Goal: Information Seeking & Learning: Learn about a topic

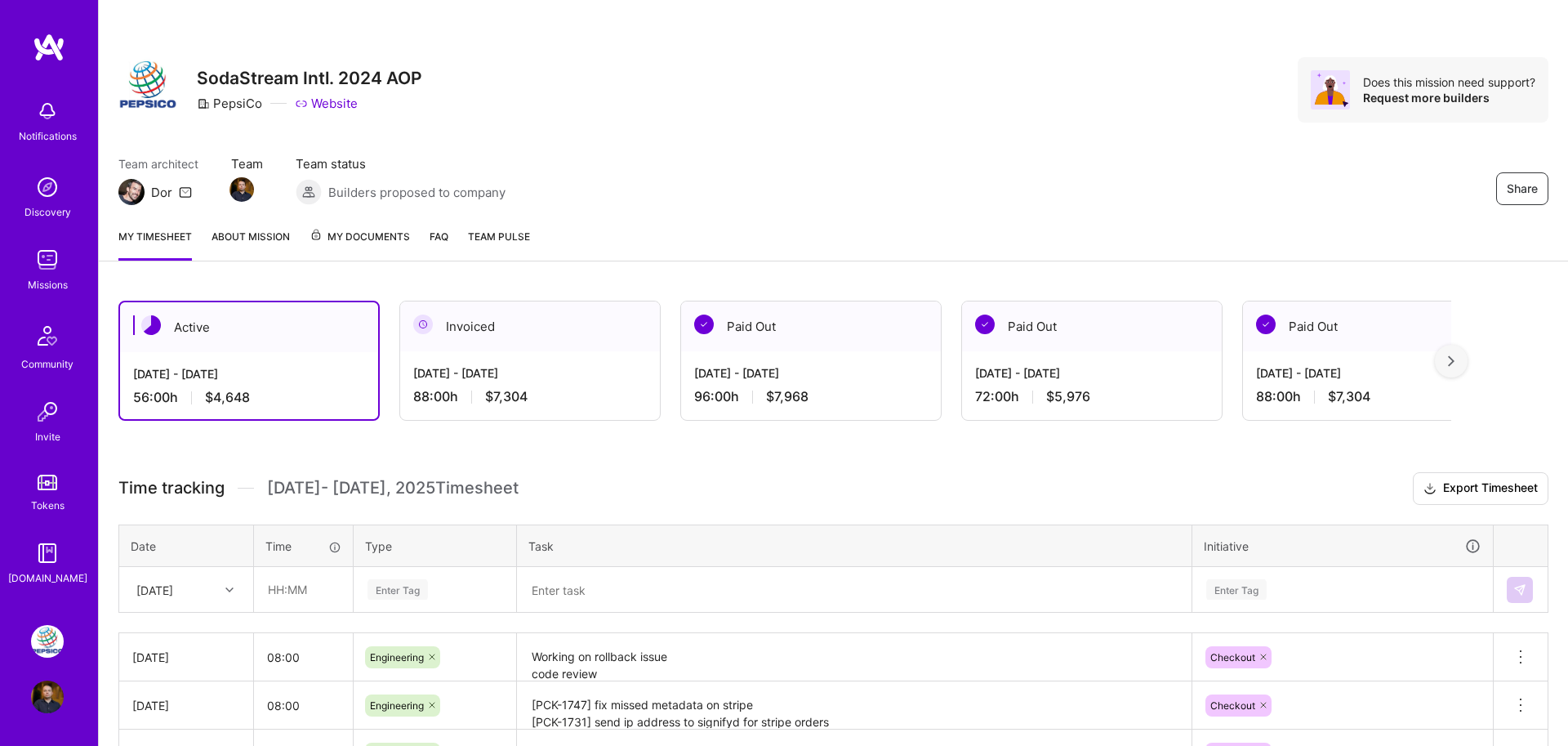
scroll to position [25, 0]
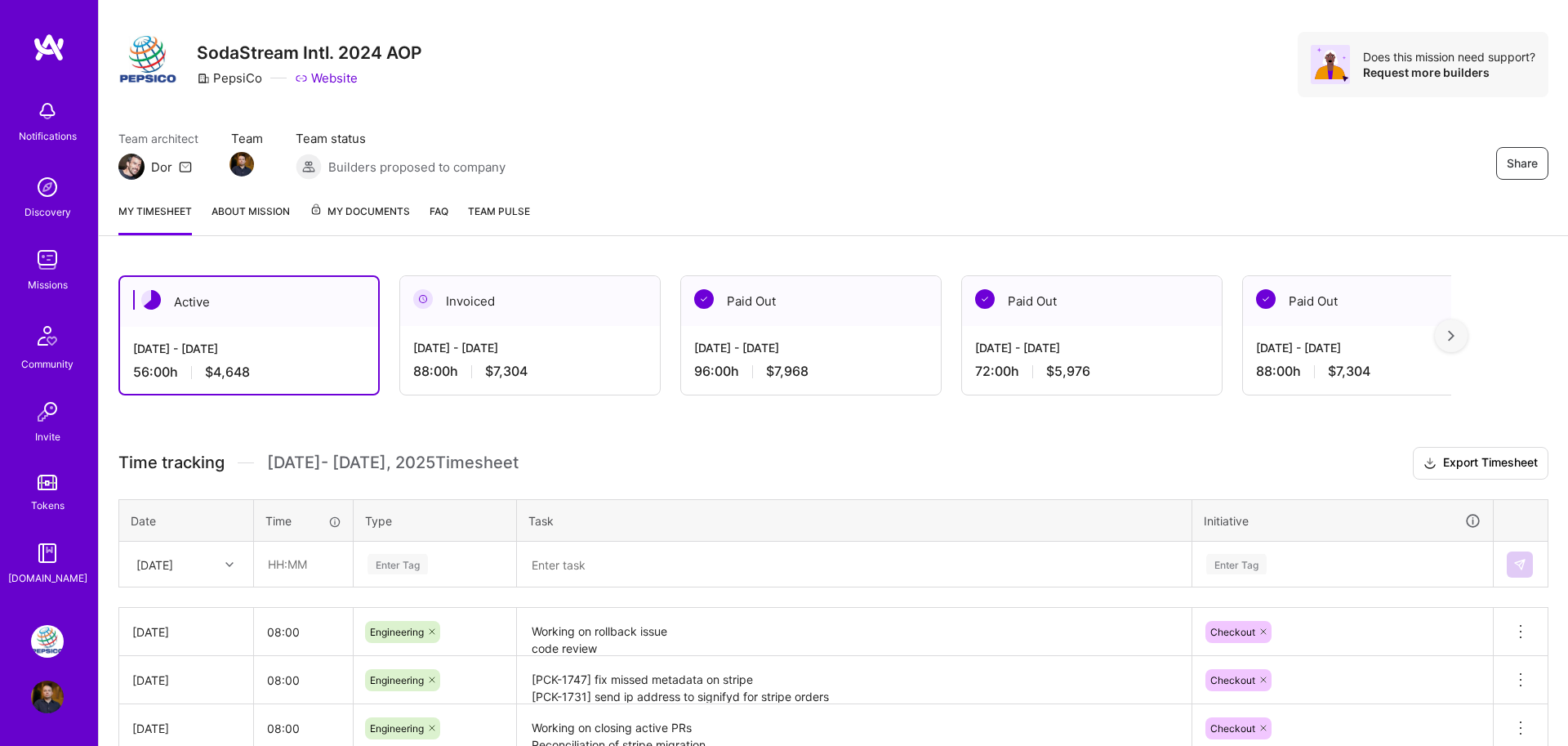
click at [47, 48] on img at bounding box center [48, 47] width 32 height 29
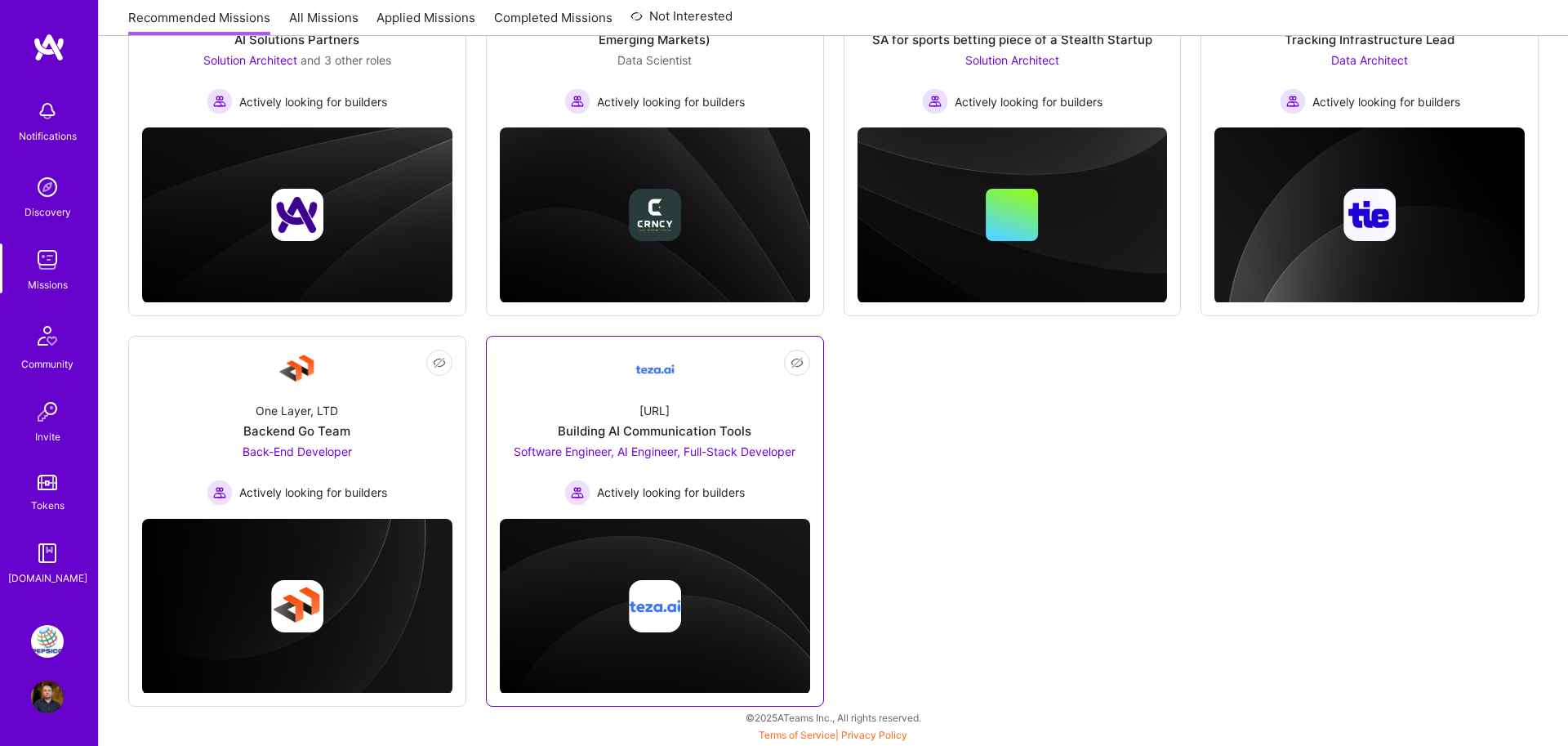
scroll to position [331, 0]
click at [686, 407] on div "[URL] Building AI Communication Tools Software Engineer, AI Engineer, Full-Stac…" at bounding box center [655, 447] width 310 height 117
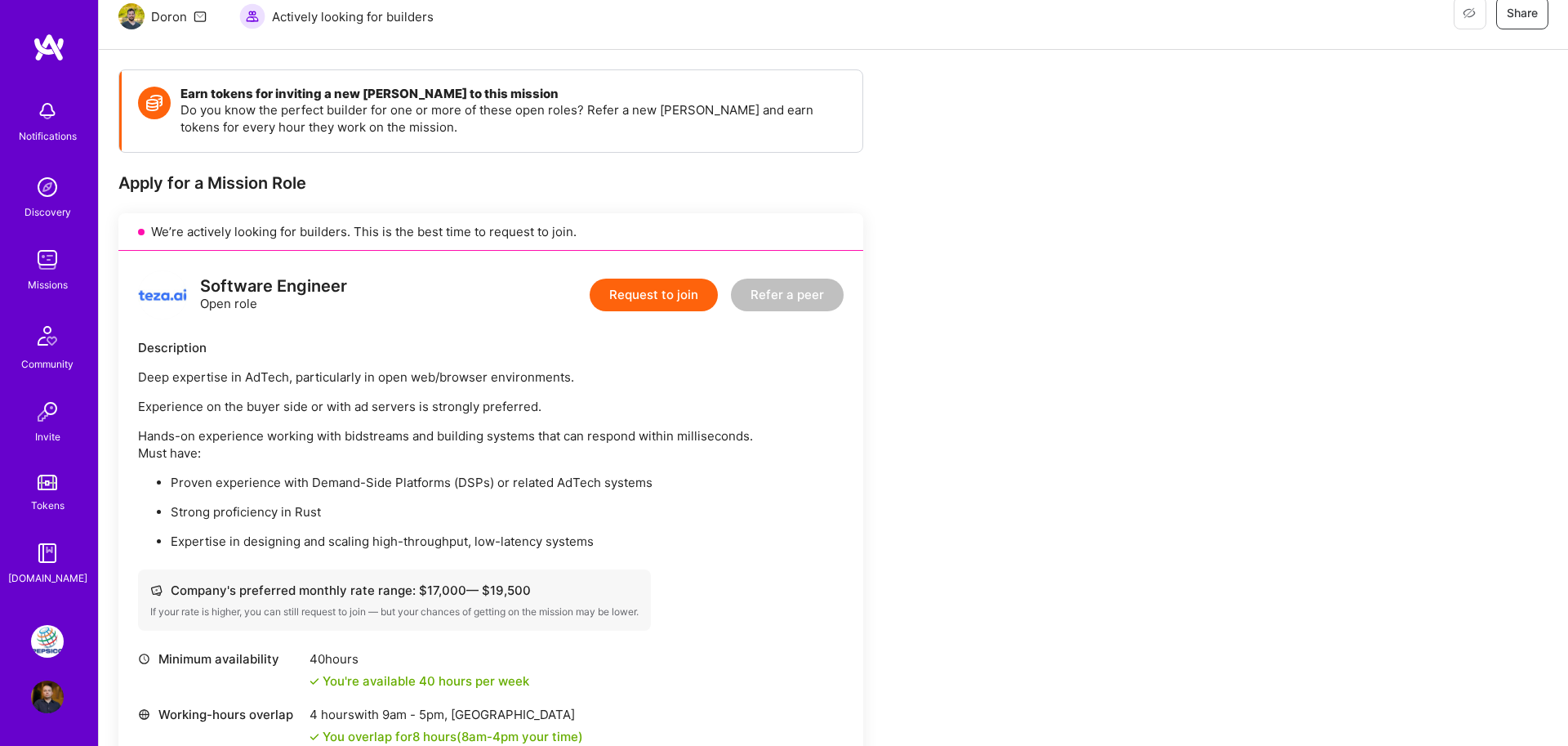
scroll to position [382, 0]
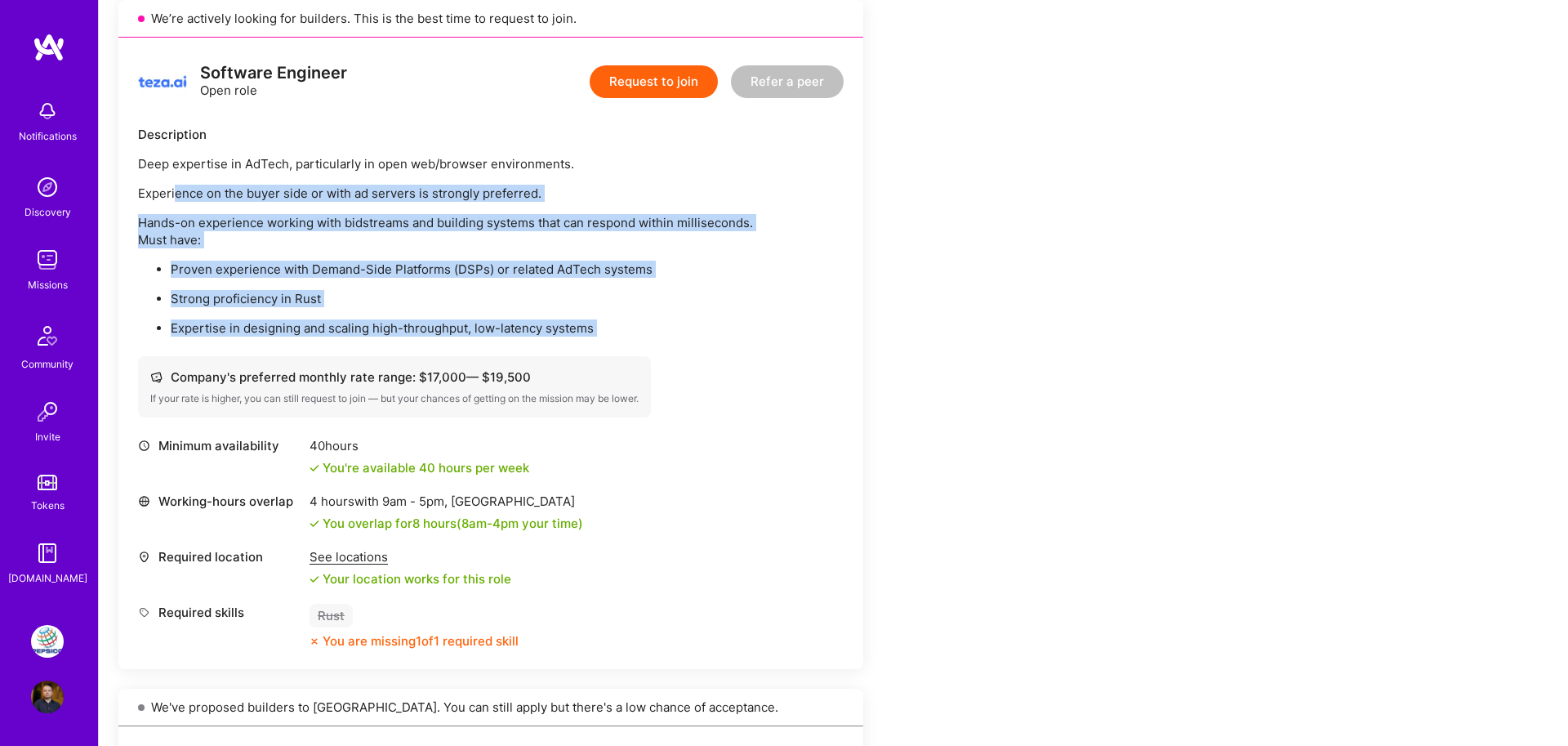
drag, startPoint x: 173, startPoint y: 192, endPoint x: 252, endPoint y: 342, distance: 169.5
click at [252, 342] on div "Software Engineer Open role Request to join Refer a peer Description Deep exper…" at bounding box center [490, 352] width 745 height 632
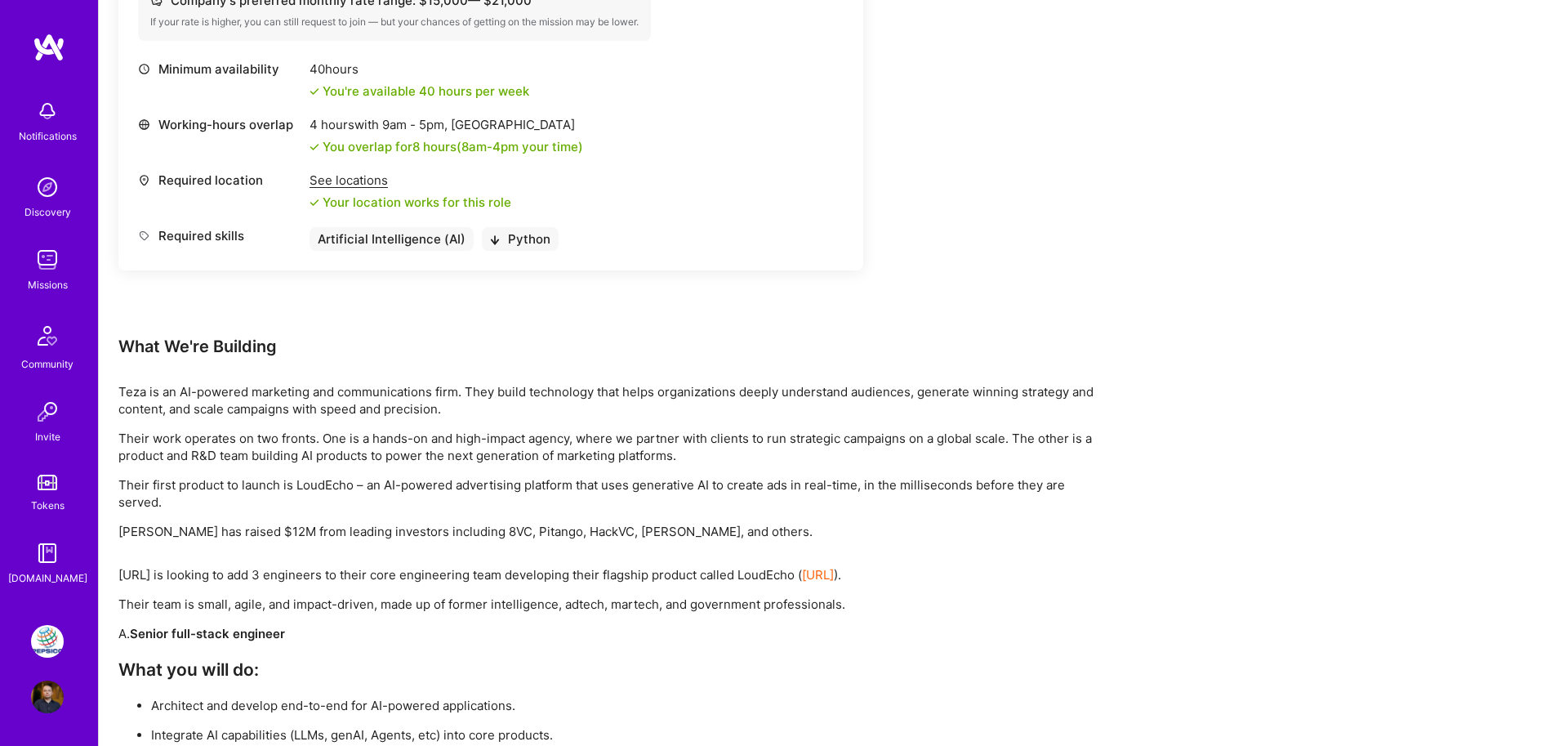
scroll to position [2083, 0]
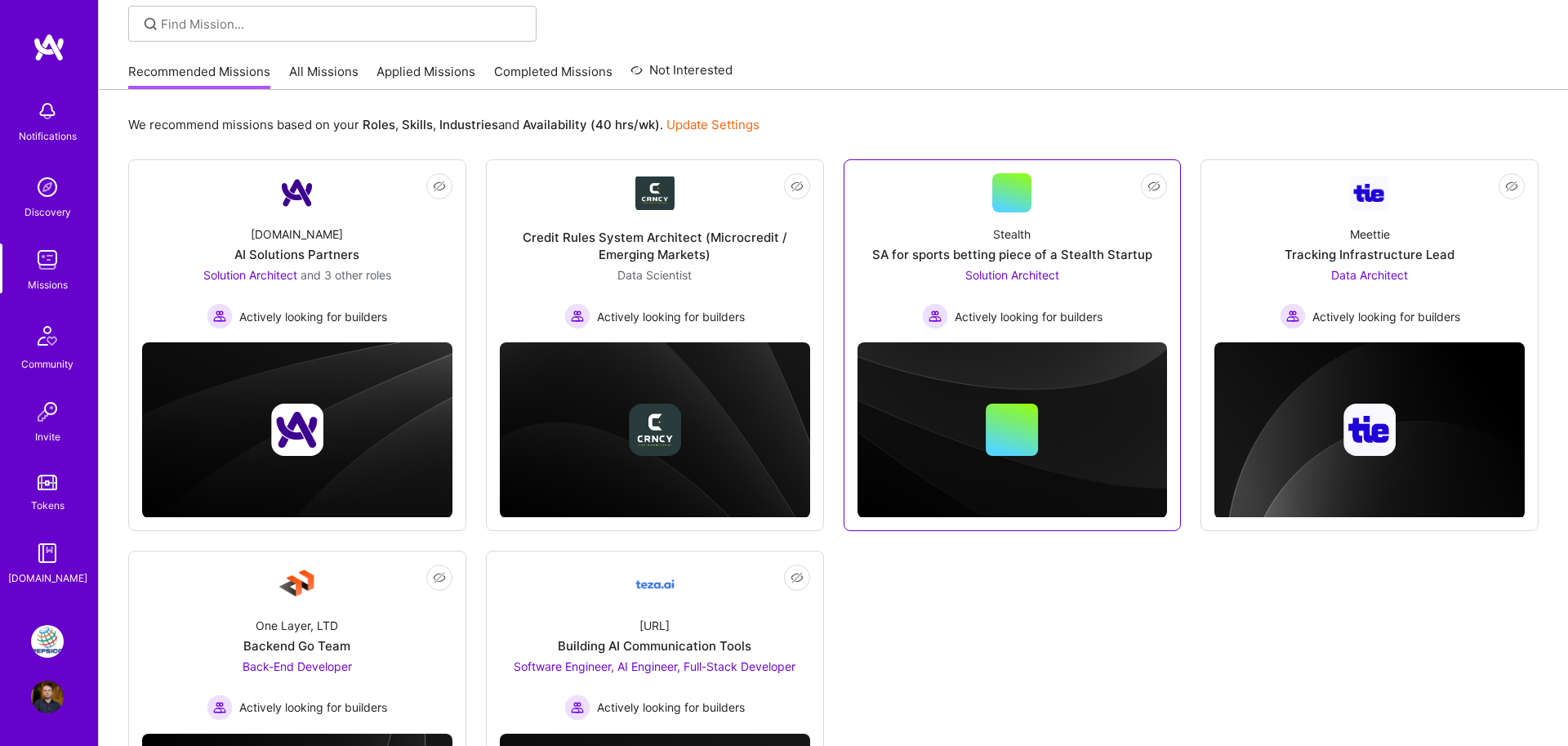
scroll to position [101, 0]
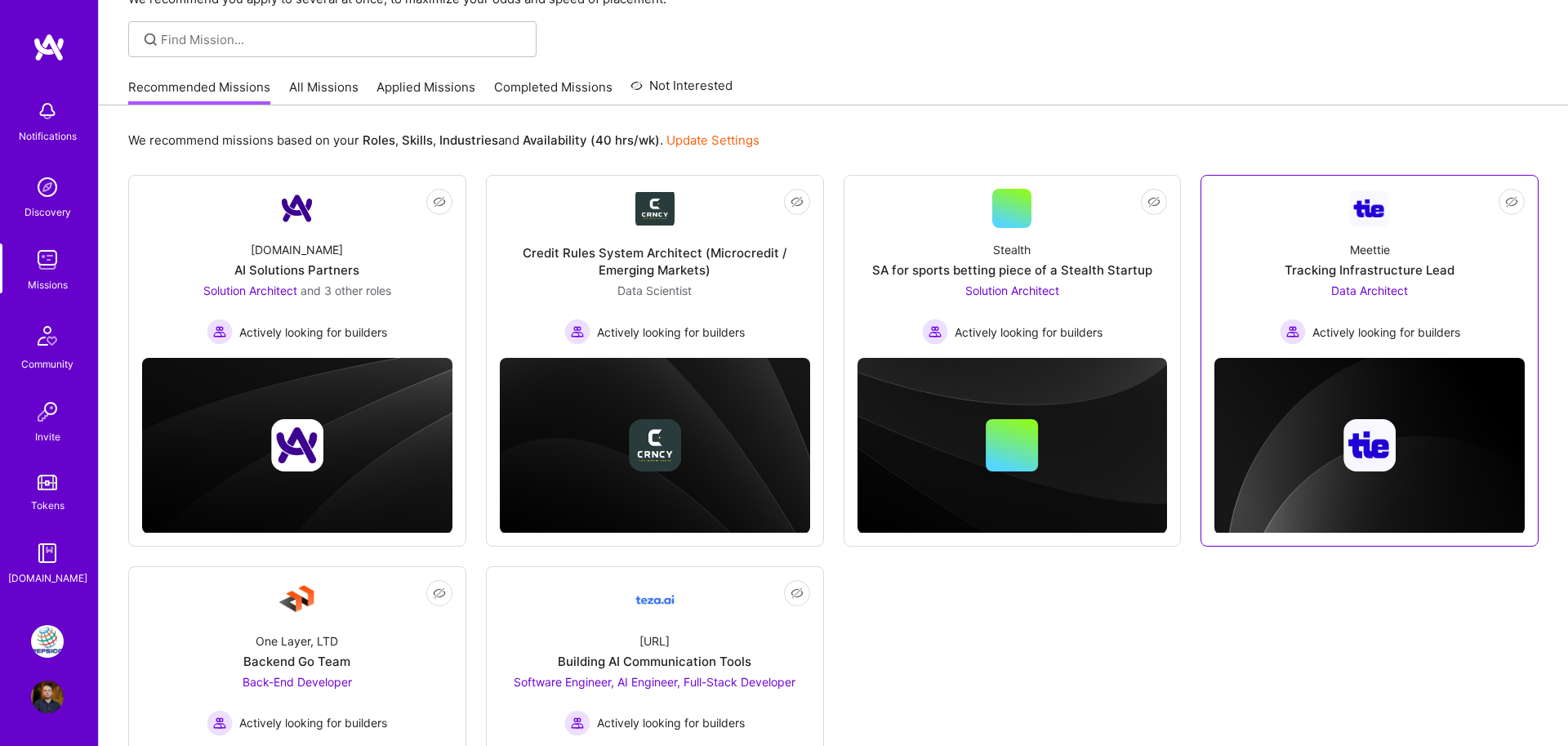
click at [1333, 272] on div "Tracking Infrastructure Lead" at bounding box center [1370, 270] width 170 height 18
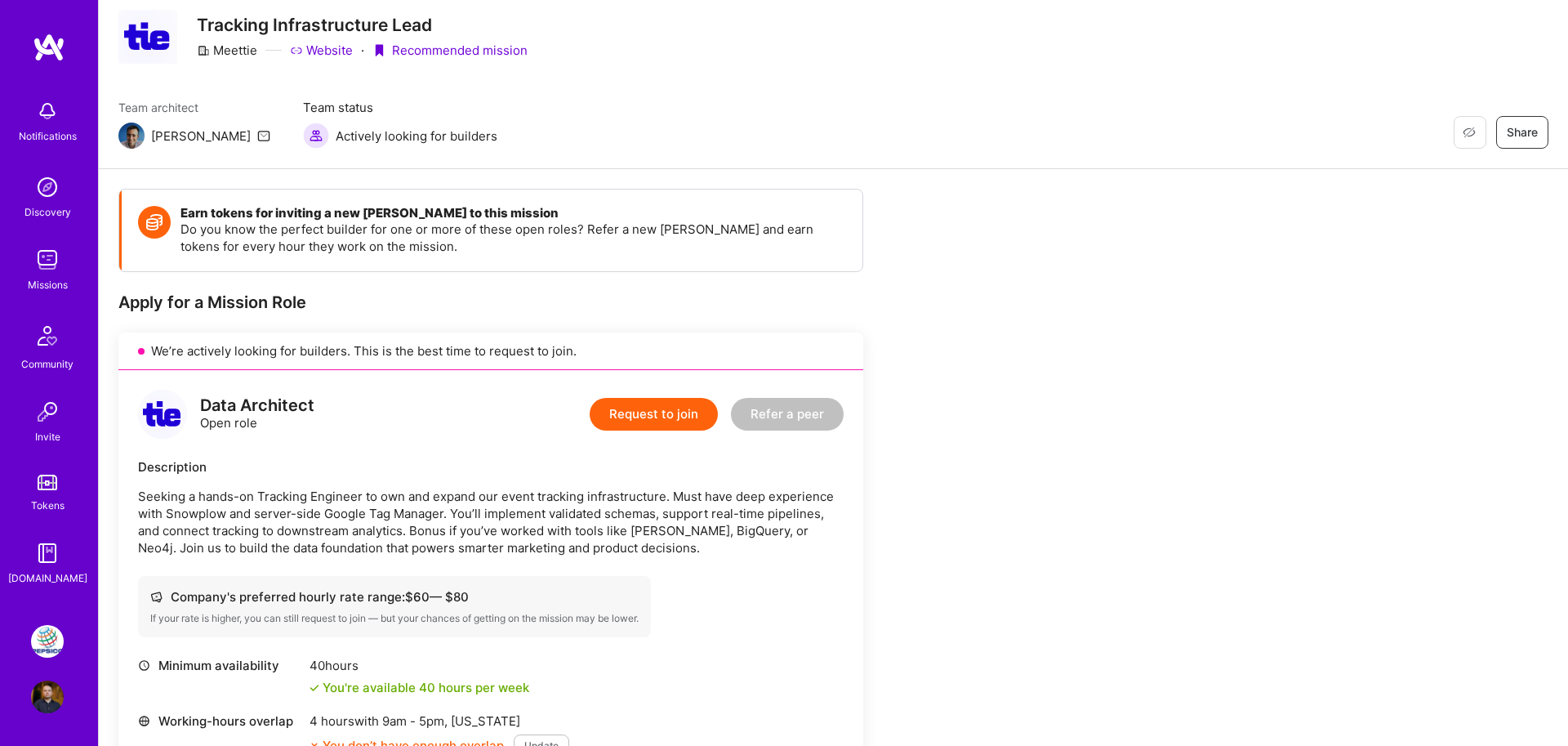
scroll to position [26, 0]
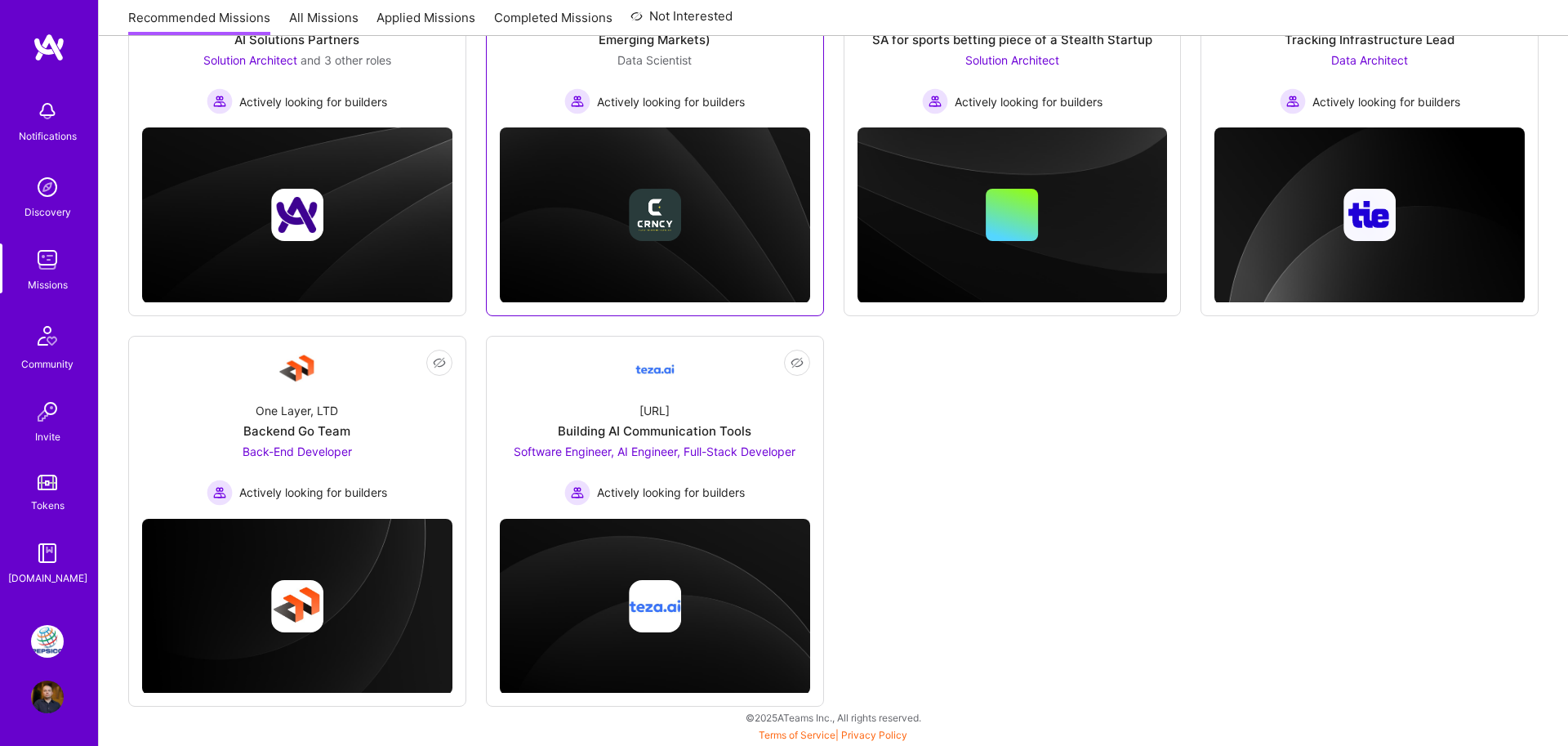
scroll to position [331, 0]
